Goal: Transaction & Acquisition: Purchase product/service

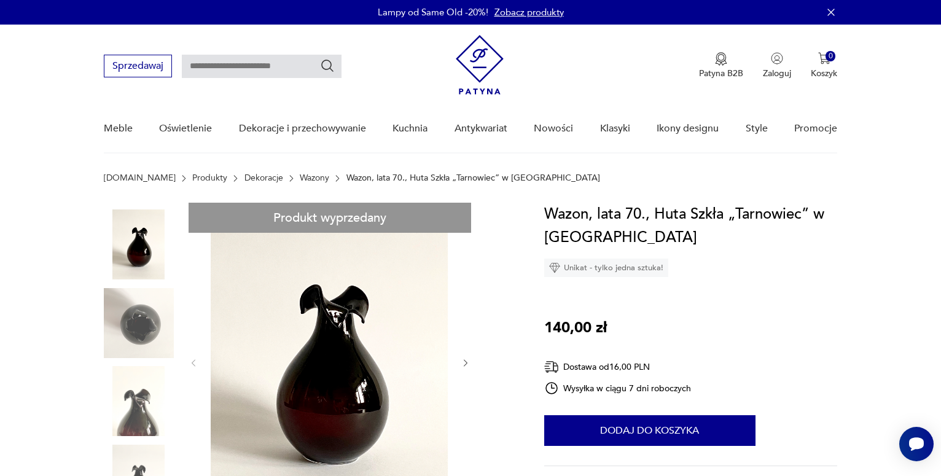
click at [373, 397] on img at bounding box center [329, 362] width 237 height 319
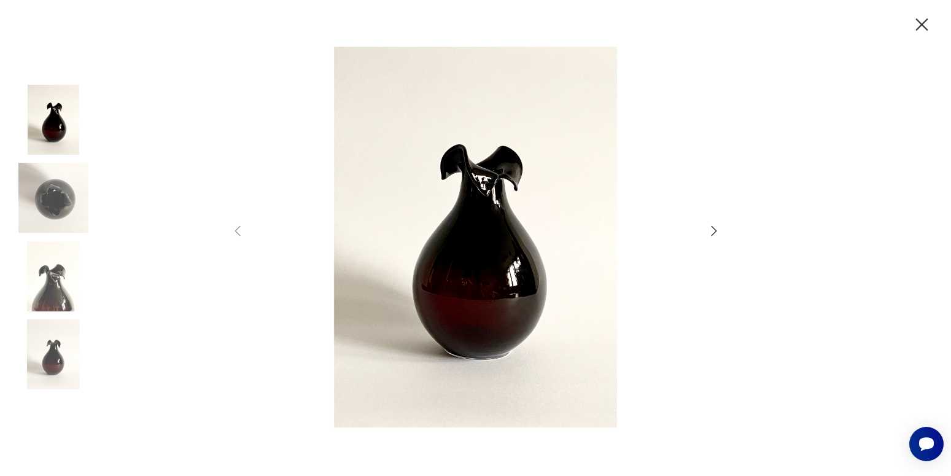
click at [55, 359] on img at bounding box center [53, 354] width 70 height 70
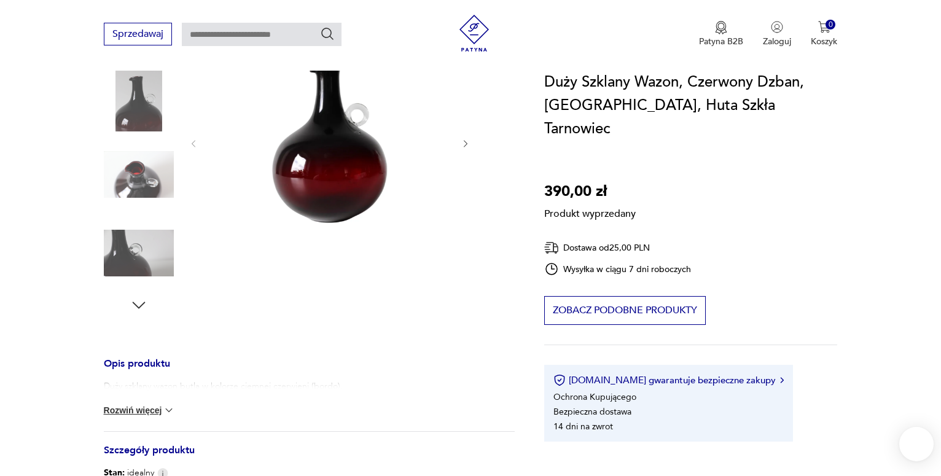
click at [314, 209] on div "Produkt wyprzedany Opis produktu Duży szklany wazon butla w kolorze ciemnej cze…" at bounding box center [309, 319] width 411 height 734
click at [139, 107] on div "Produkt wyprzedany Opis produktu Duży szklany wazon butla w kolorze ciemnej cze…" at bounding box center [309, 319] width 411 height 734
click at [370, 168] on div "Produkt wyprzedany Opis produktu Duży szklany wazon butla w kolorze ciemnej cze…" at bounding box center [309, 319] width 411 height 734
